Goal: Information Seeking & Learning: Check status

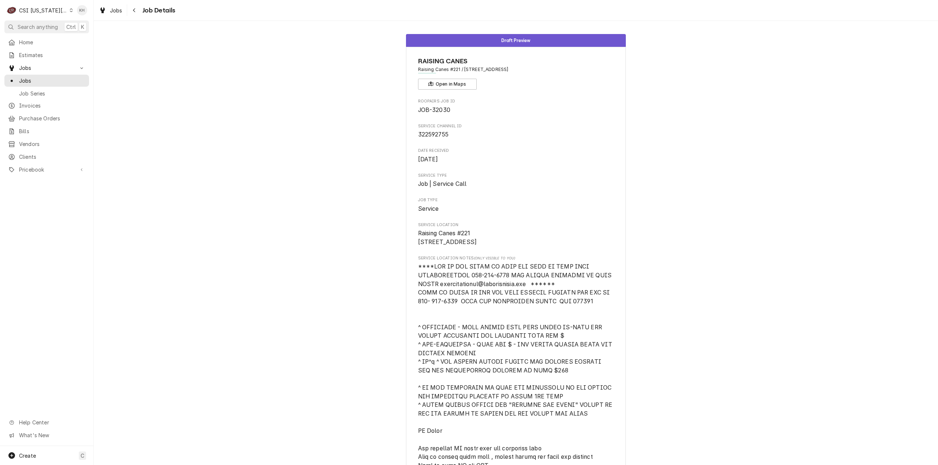
drag, startPoint x: 152, startPoint y: 109, endPoint x: 141, endPoint y: 105, distance: 11.4
click at [31, 11] on div "CSI Kansas City" at bounding box center [43, 11] width 48 height 8
click at [94, 37] on div "CSI St. Louis" at bounding box center [125, 40] width 107 height 8
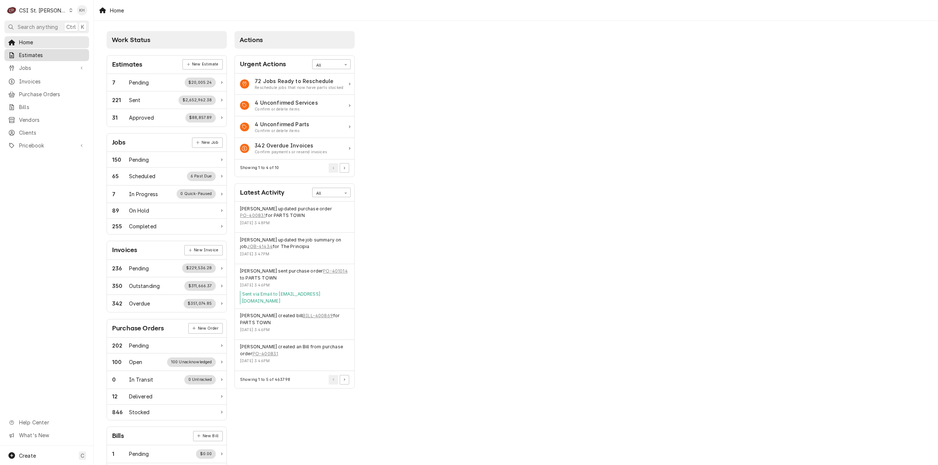
click at [34, 57] on span "Estimates" at bounding box center [52, 55] width 66 height 8
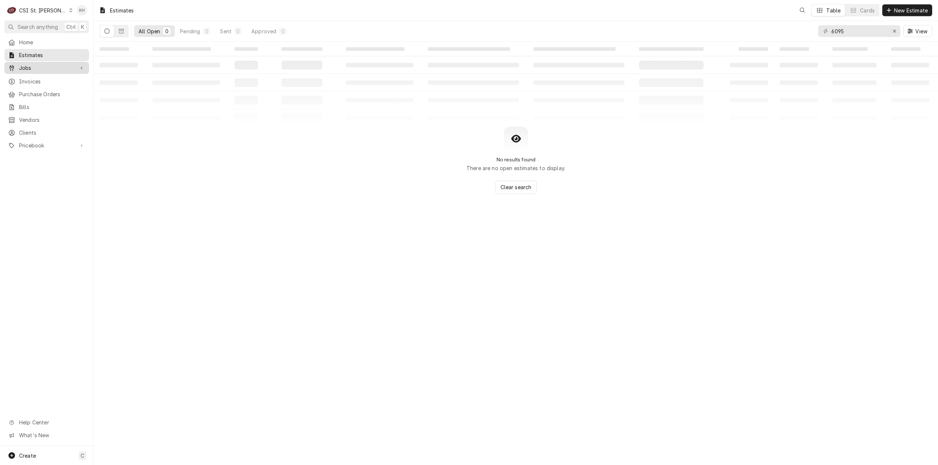
click at [34, 68] on span "Jobs" at bounding box center [46, 68] width 55 height 8
click at [40, 78] on span "Jobs" at bounding box center [52, 81] width 66 height 8
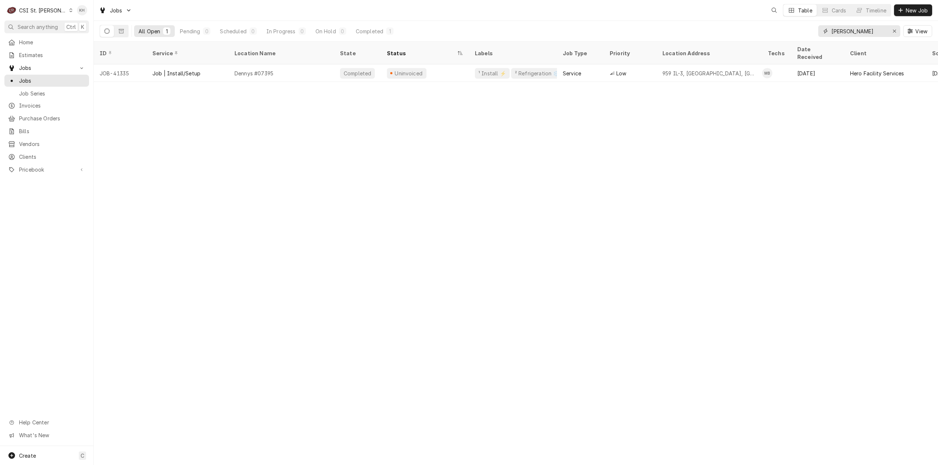
drag, startPoint x: 854, startPoint y: 33, endPoint x: 722, endPoint y: 31, distance: 131.9
click at [722, 31] on div "All Open 1 Pending 0 Scheduled 0 In Progress 0 On Hold 0 Completed 1 Denny View" at bounding box center [516, 31] width 832 height 21
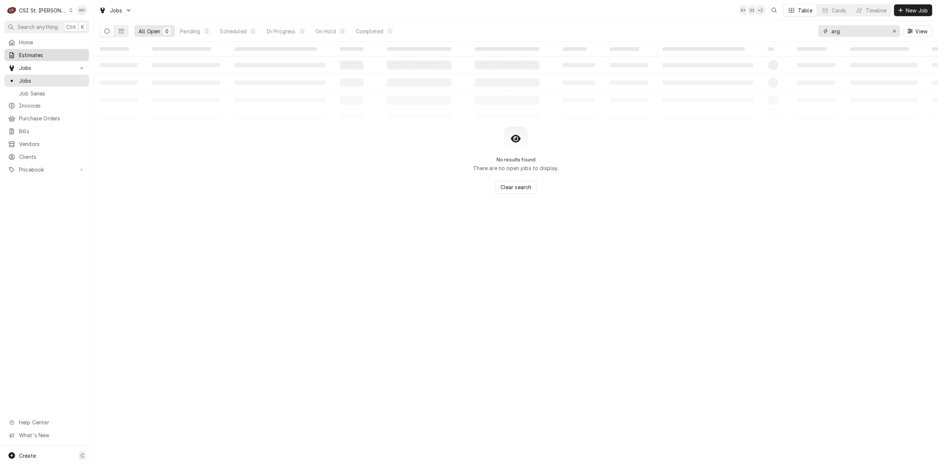
type input "arg"
click at [57, 57] on span "Estimates" at bounding box center [52, 55] width 66 height 8
drag, startPoint x: 851, startPoint y: 30, endPoint x: 799, endPoint y: 29, distance: 52.0
click at [799, 29] on div "All Open 0 Pending 0 Sent 0 Approved 0 6095 View" at bounding box center [516, 31] width 832 height 21
type input "arg"
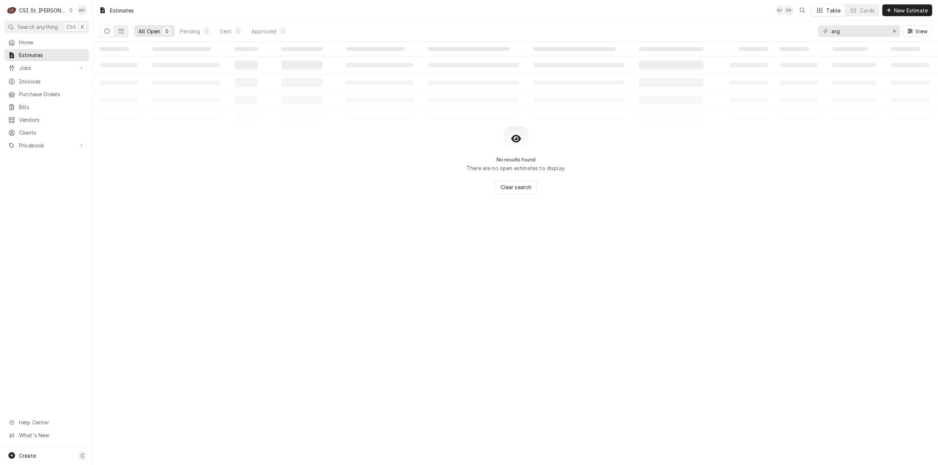
click at [28, 7] on div "CSI St. [PERSON_NAME]" at bounding box center [43, 11] width 48 height 8
click at [84, 10] on div "CSI Kansas City" at bounding box center [112, 14] width 101 height 9
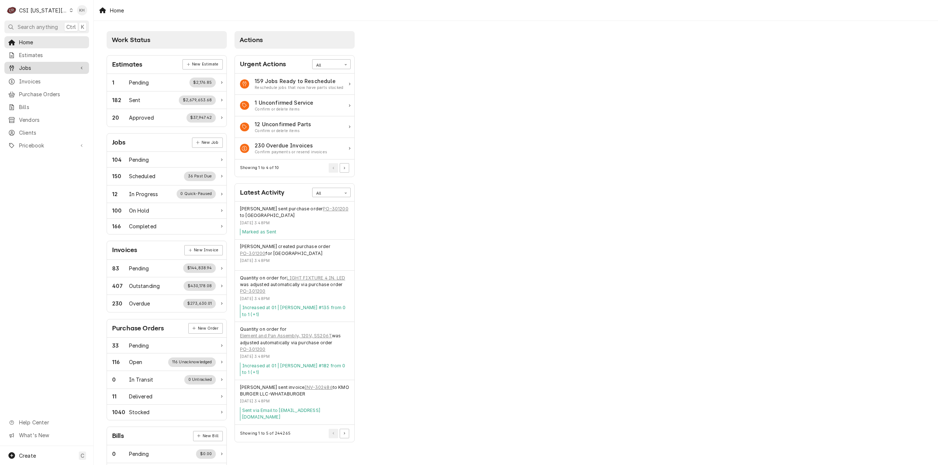
drag, startPoint x: 44, startPoint y: 67, endPoint x: 45, endPoint y: 71, distance: 3.7
click at [44, 67] on span "Jobs" at bounding box center [46, 68] width 55 height 8
click at [45, 77] on span "Jobs" at bounding box center [52, 81] width 66 height 8
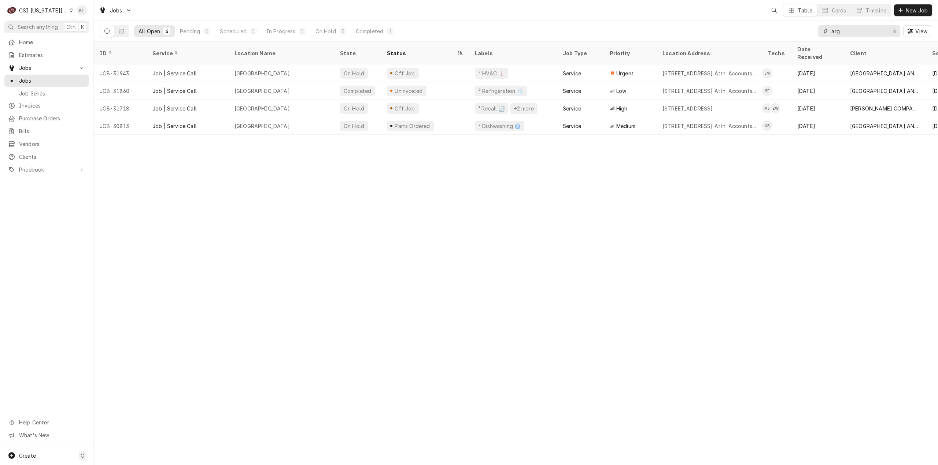
click at [869, 31] on input "arg" at bounding box center [858, 31] width 55 height 12
type input "argosy"
click at [73, 49] on link "Estimates" at bounding box center [46, 55] width 85 height 12
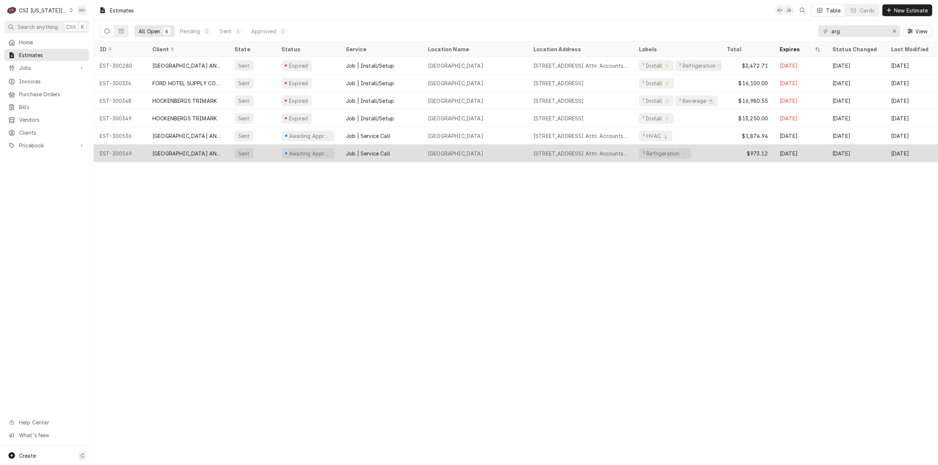
click at [517, 145] on div "[GEOGRAPHIC_DATA]" at bounding box center [474, 154] width 105 height 18
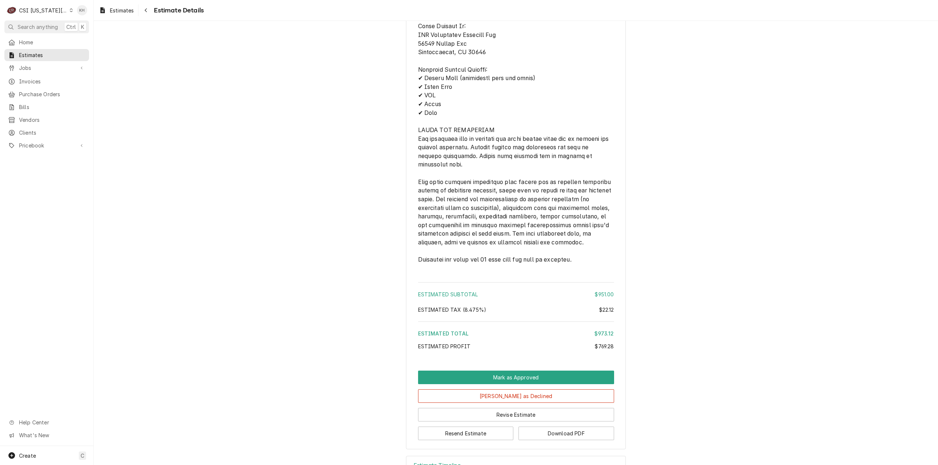
scroll to position [1241, 0]
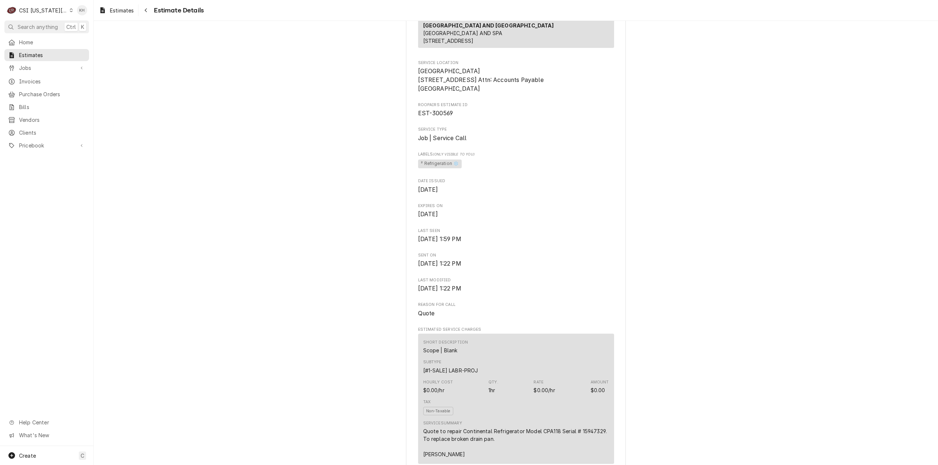
scroll to position [0, 0]
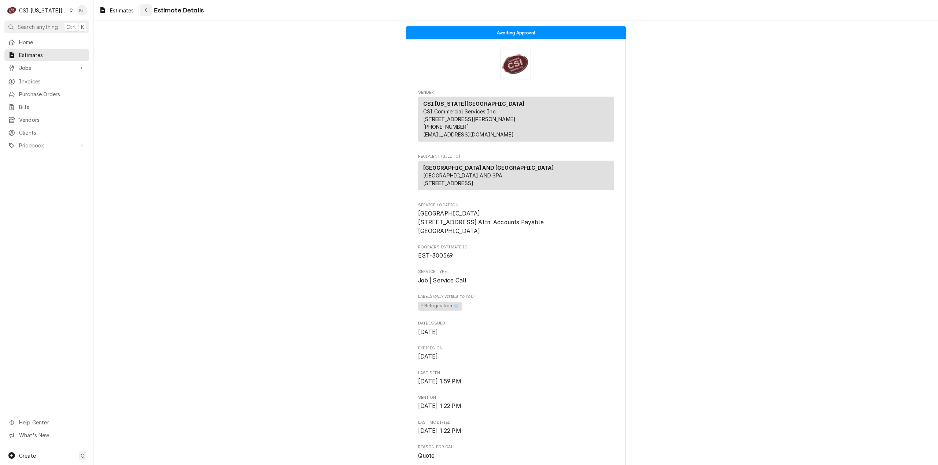
drag, startPoint x: 146, startPoint y: 7, endPoint x: 141, endPoint y: 16, distance: 9.7
click at [144, 7] on div "Navigate back" at bounding box center [145, 10] width 7 height 7
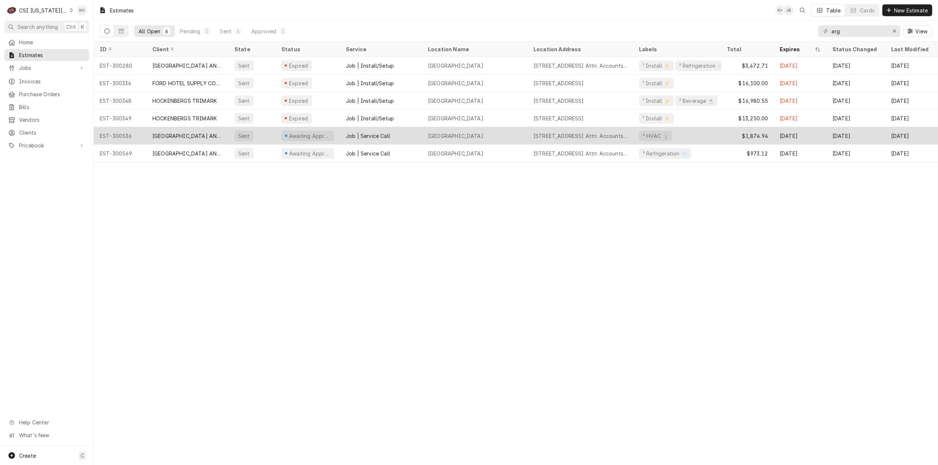
click at [215, 134] on div "[GEOGRAPHIC_DATA] AND [GEOGRAPHIC_DATA]" at bounding box center [187, 136] width 70 height 8
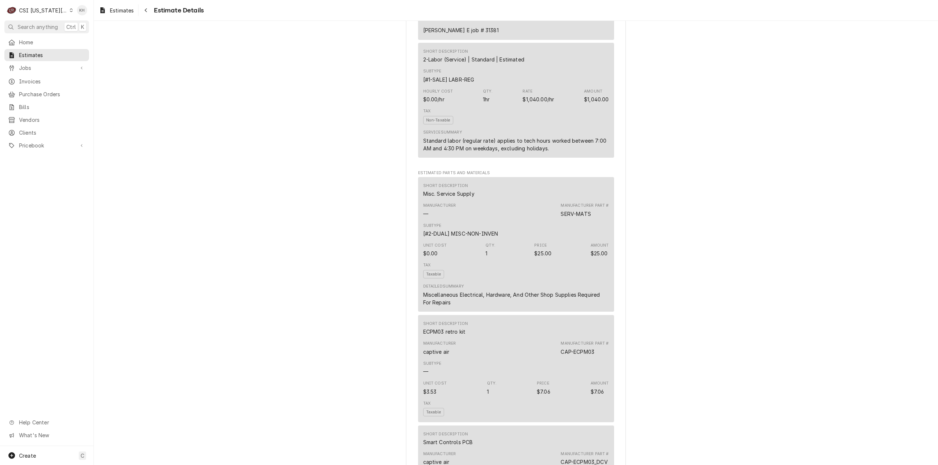
scroll to position [549, 0]
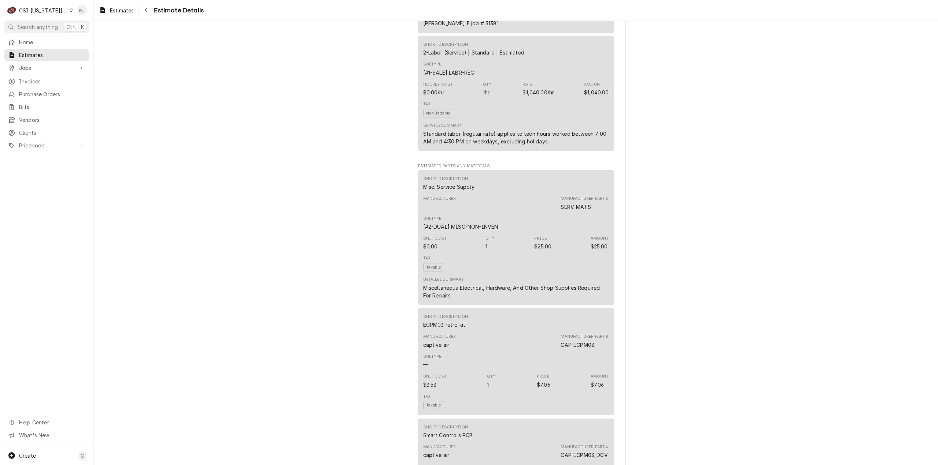
click at [308, 202] on div "Awaiting Approval Sender CSI [US_STATE] City CSI Commercial Services Inc [STREE…" at bounding box center [516, 389] width 844 height 1834
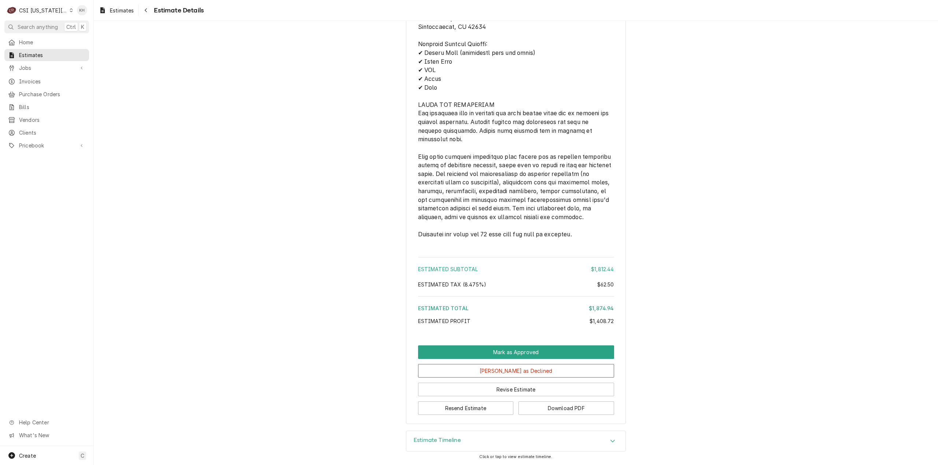
click at [442, 443] on h3 "Estimate Timeline" at bounding box center [436, 440] width 47 height 7
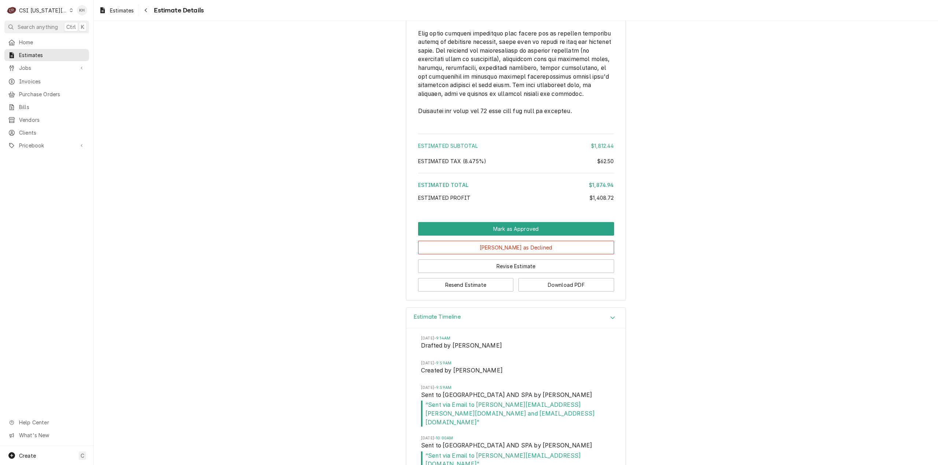
scroll to position [1563, 0]
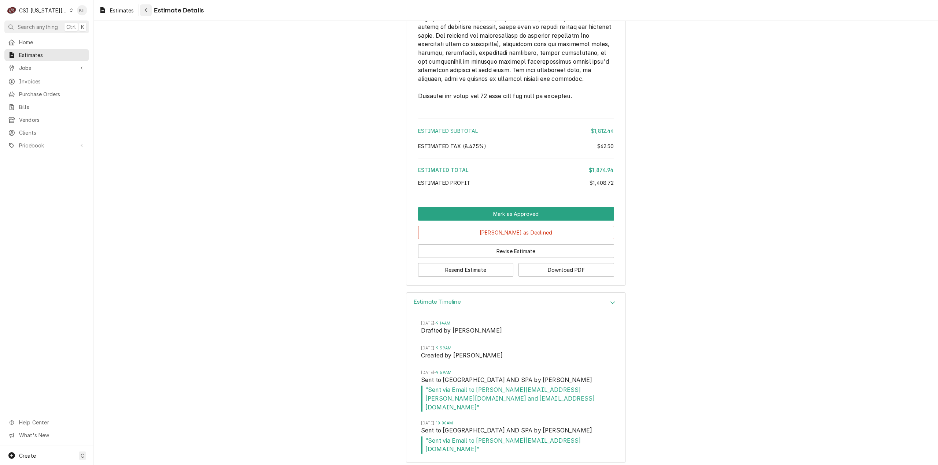
click at [148, 8] on div "Navigate back" at bounding box center [145, 10] width 7 height 7
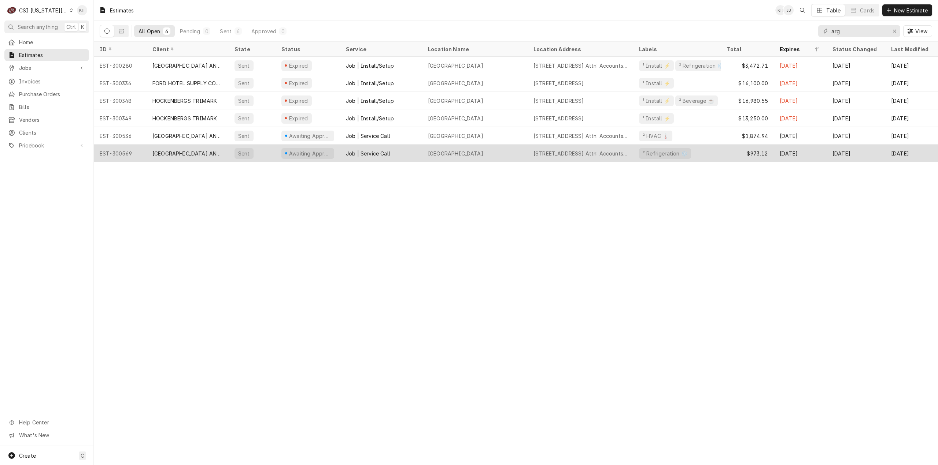
click at [276, 153] on div "Awaiting Approval" at bounding box center [307, 154] width 64 height 18
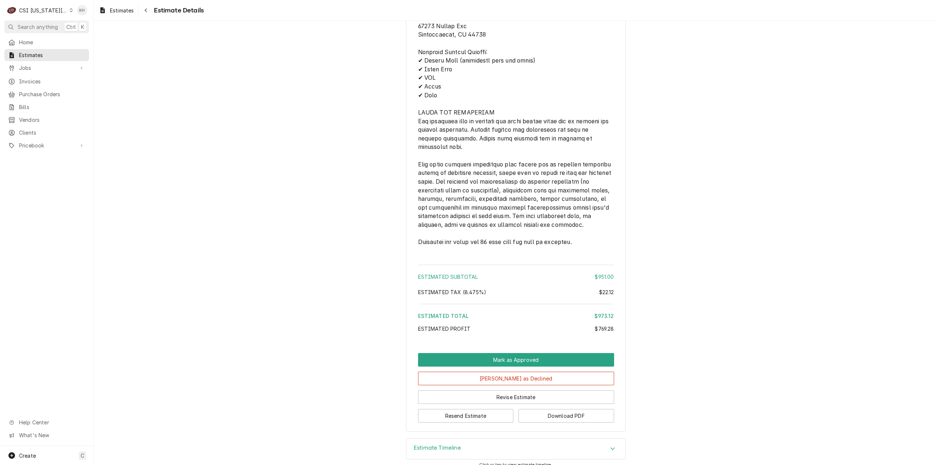
scroll to position [1241, 0]
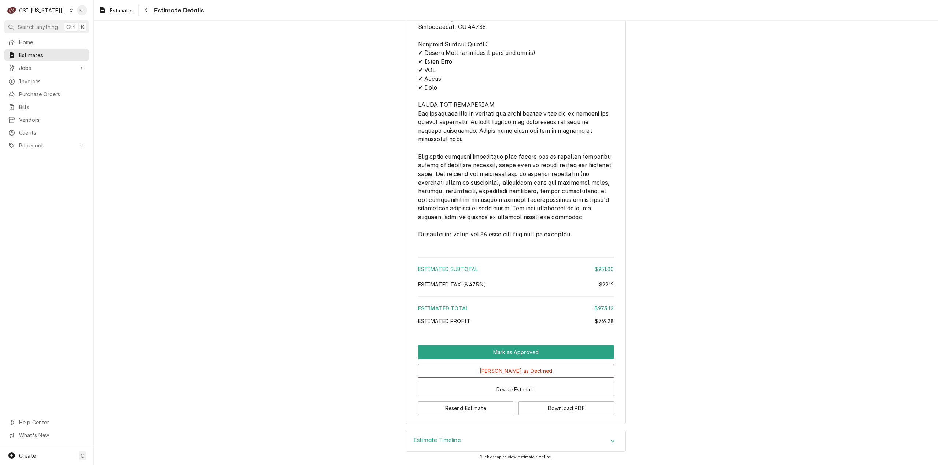
click at [472, 439] on div "Estimate Timeline" at bounding box center [515, 441] width 219 height 21
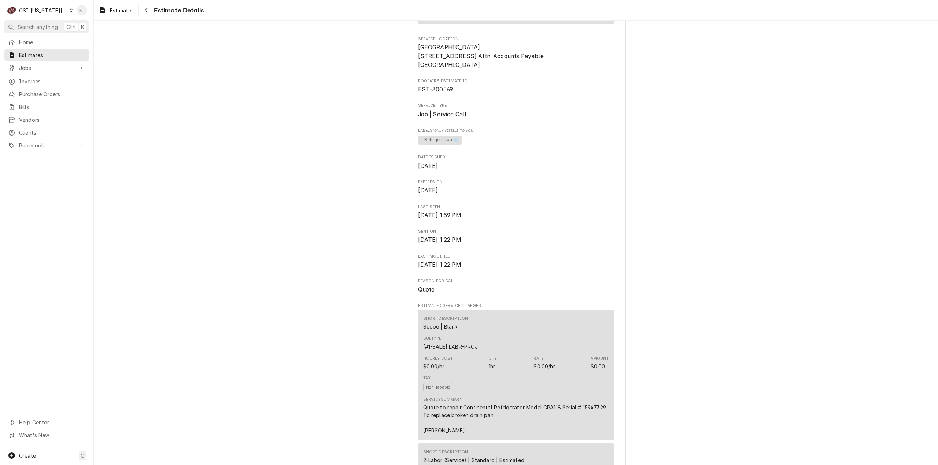
scroll to position [0, 0]
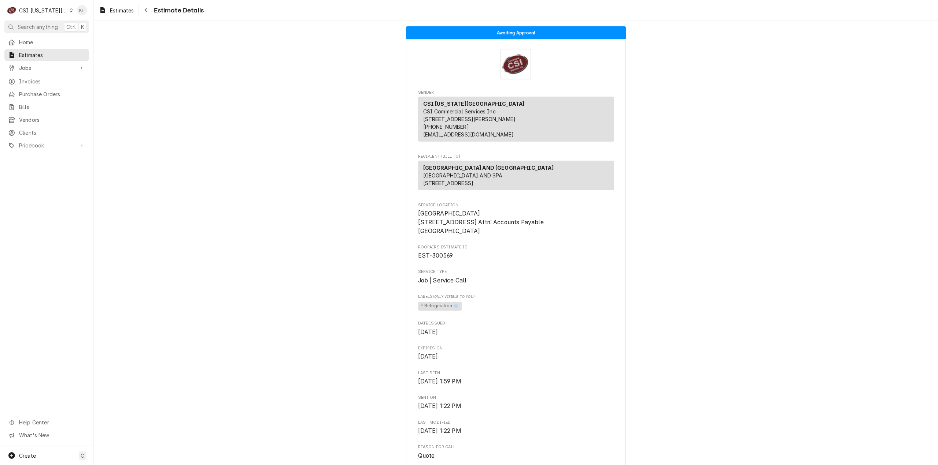
drag, startPoint x: 61, startPoint y: 63, endPoint x: 62, endPoint y: 69, distance: 5.9
click at [61, 64] on span "Jobs" at bounding box center [46, 68] width 55 height 8
click at [55, 77] on span "Jobs" at bounding box center [52, 81] width 66 height 8
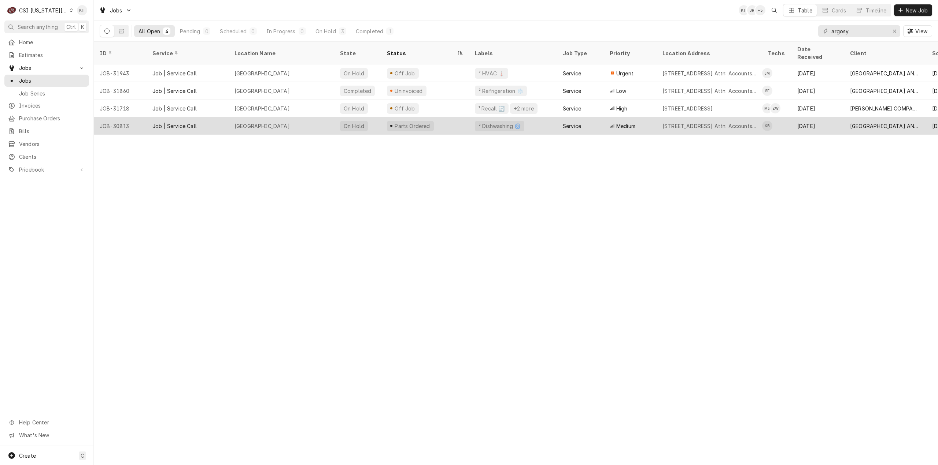
click at [452, 119] on div "Parts Ordered" at bounding box center [425, 126] width 88 height 18
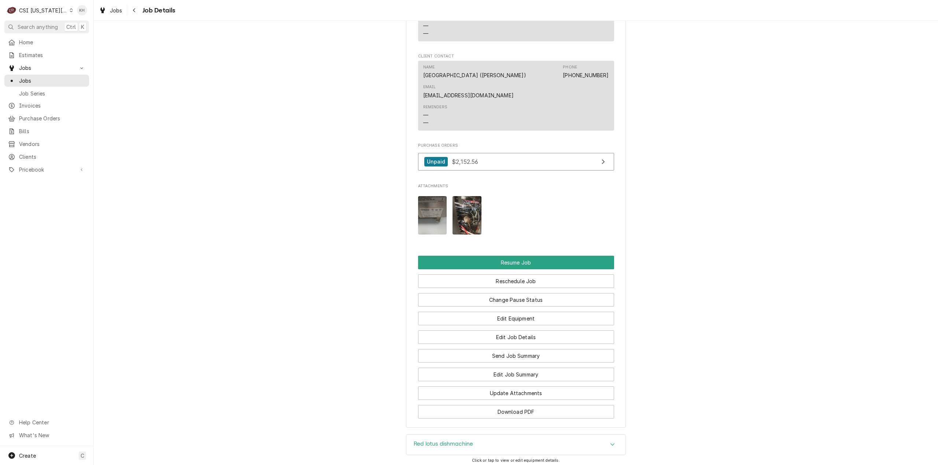
scroll to position [929, 0]
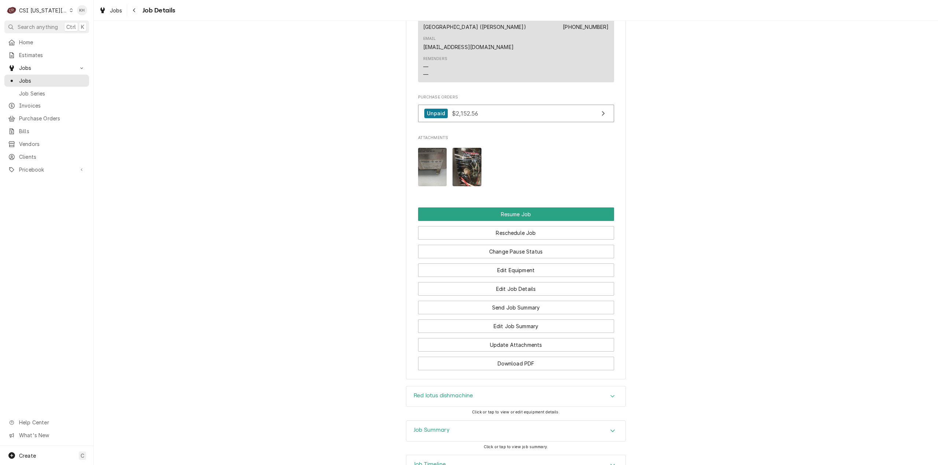
click at [456, 421] on div "Job Summary" at bounding box center [515, 431] width 219 height 21
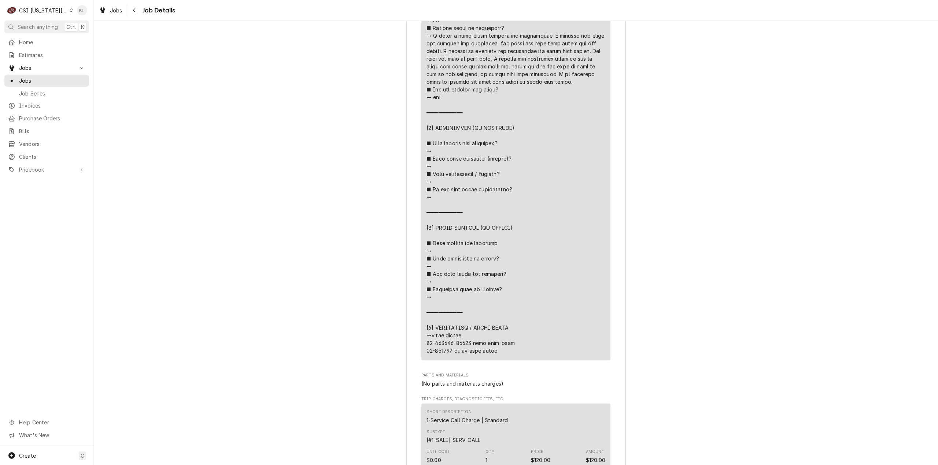
scroll to position [2212, 0]
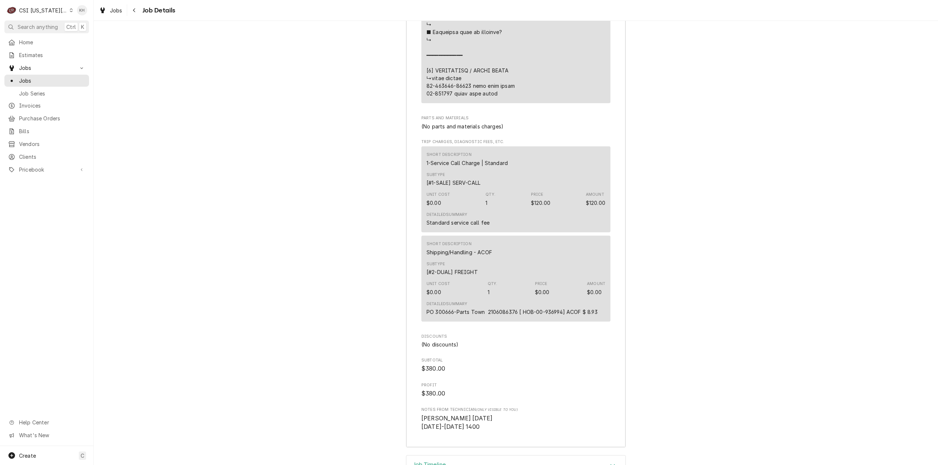
click at [459, 456] on div "Job Timeline" at bounding box center [515, 466] width 219 height 21
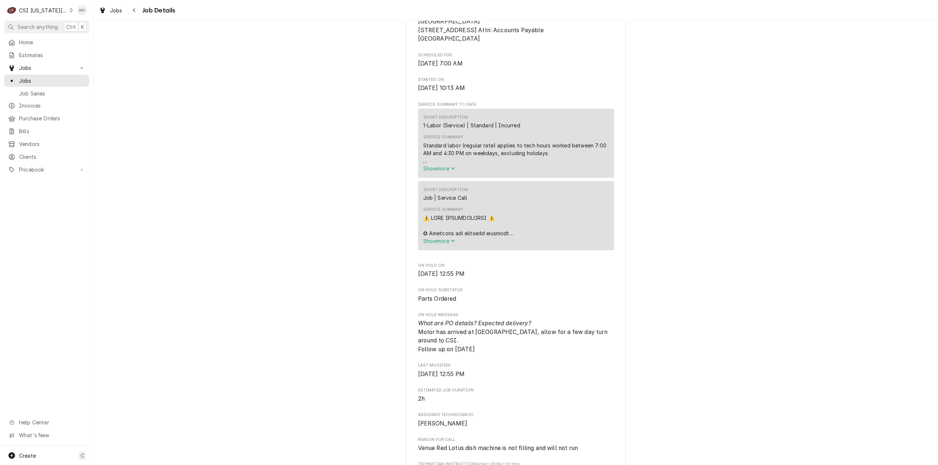
scroll to position [0, 0]
